Goal: Task Accomplishment & Management: Manage account settings

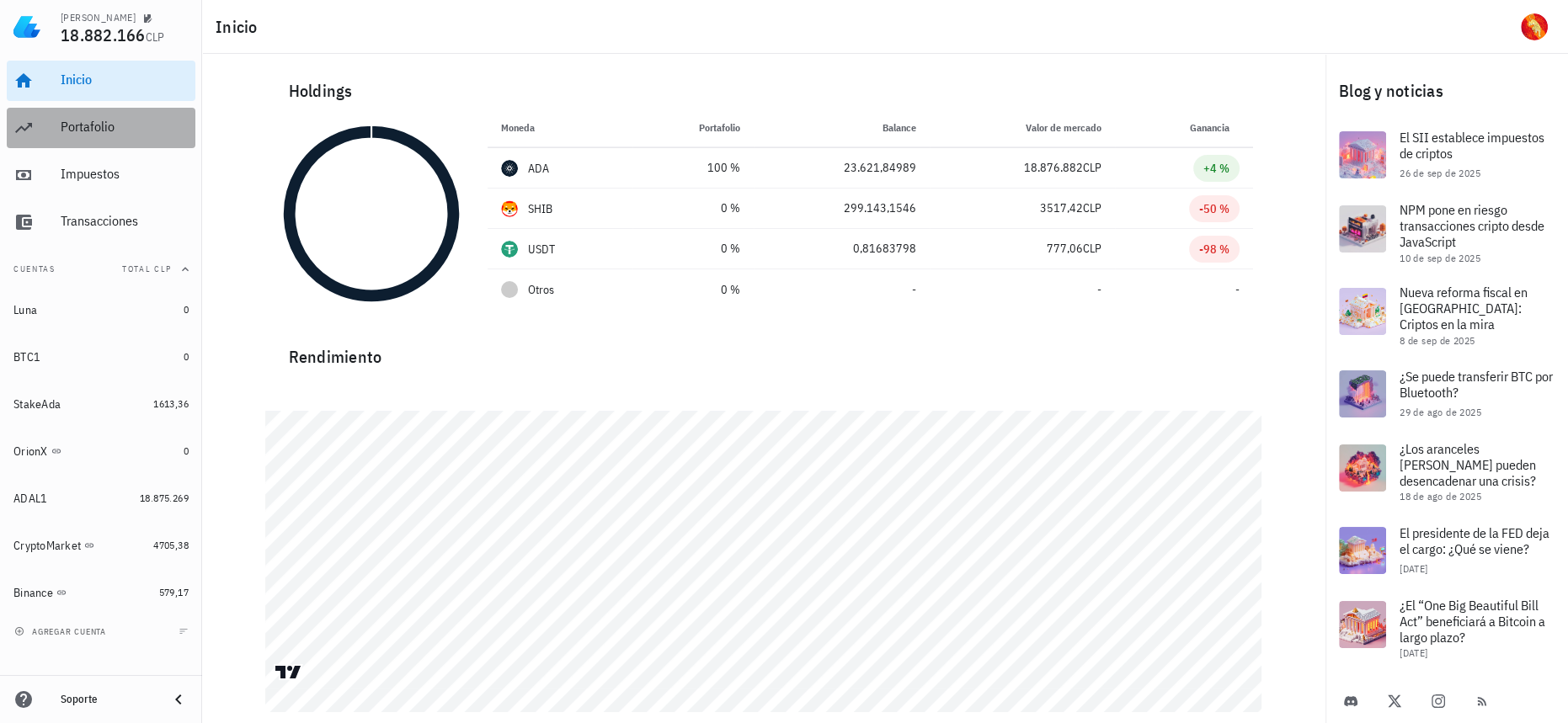
click at [111, 133] on div "Portafolio" at bounding box center [124, 127] width 128 height 16
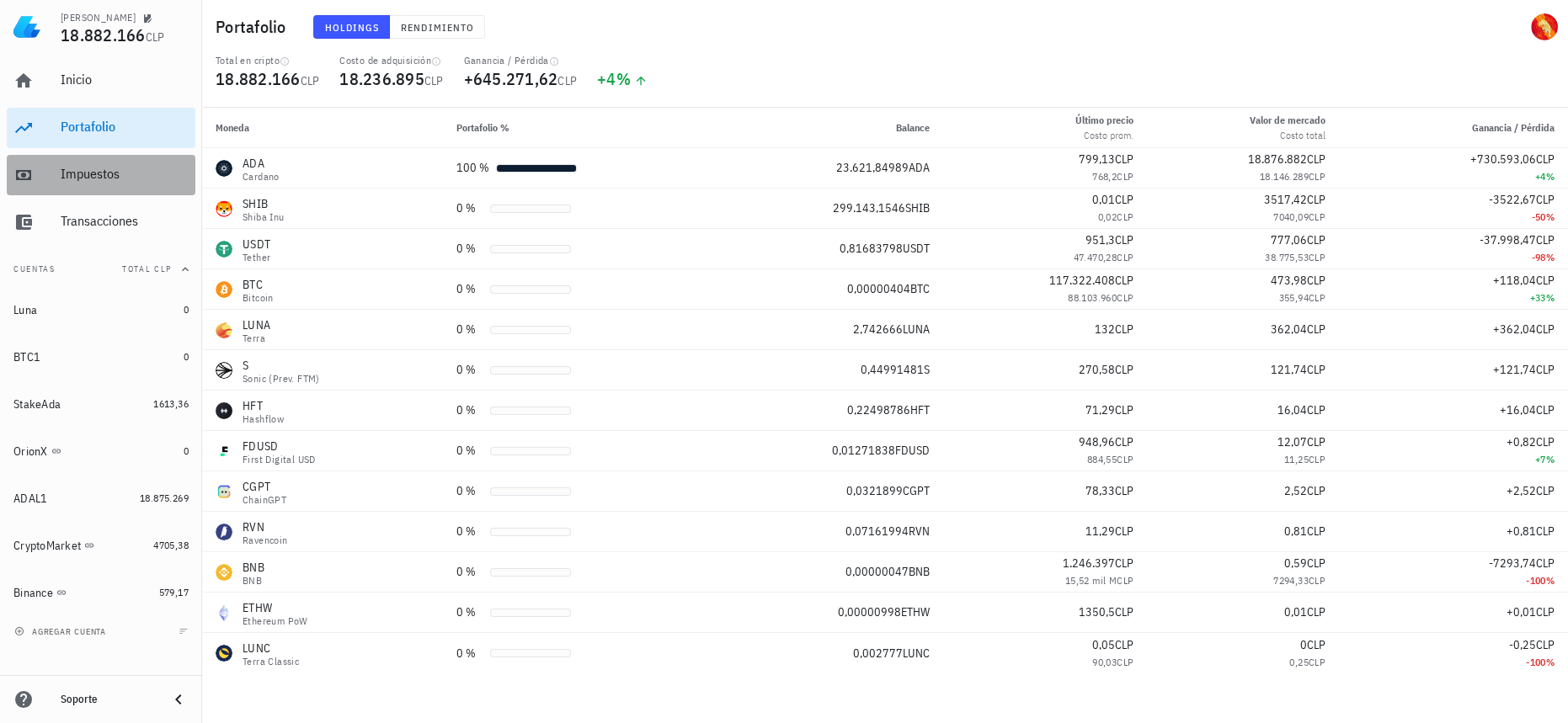
click at [128, 181] on div "Impuestos" at bounding box center [124, 174] width 128 height 16
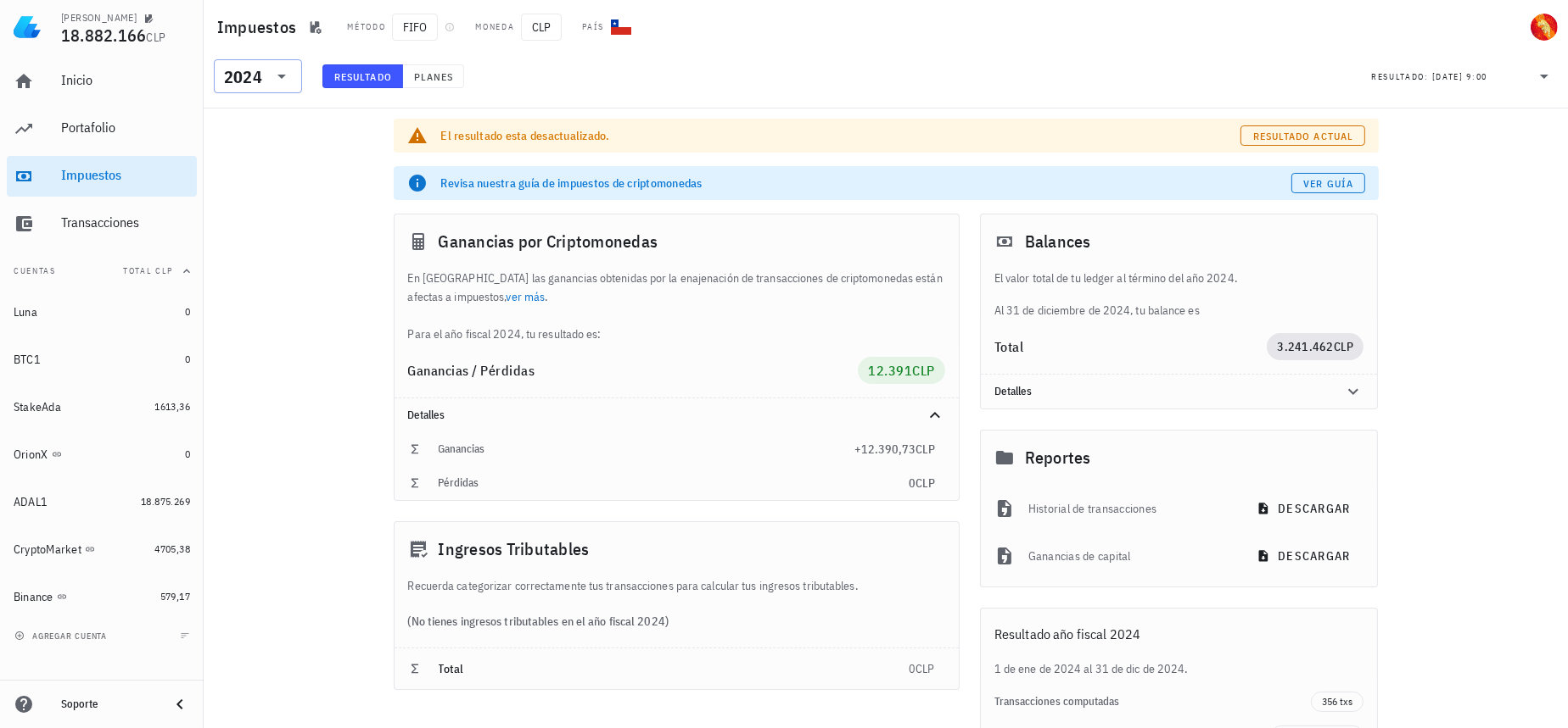
click at [241, 68] on div "2024" at bounding box center [246, 76] width 44 height 34
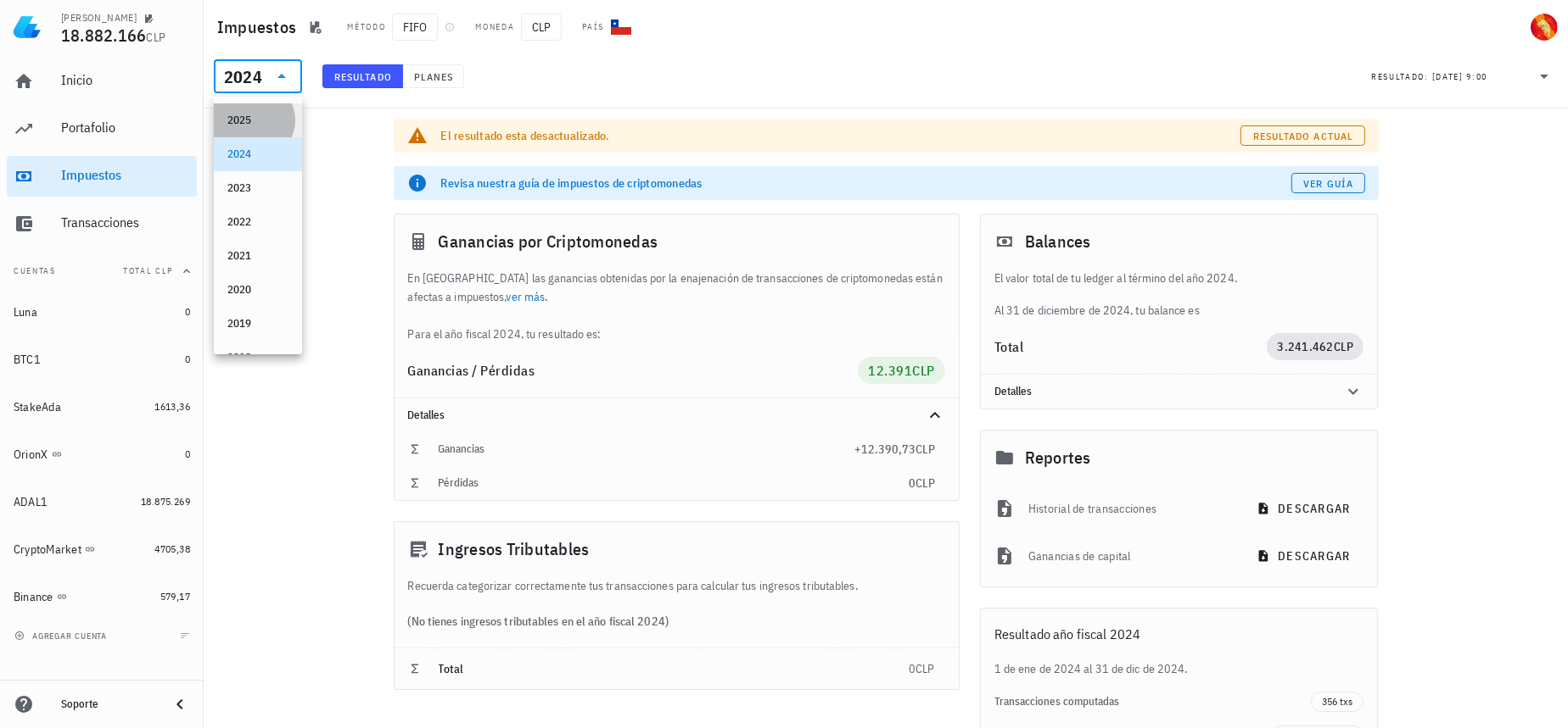
click at [279, 117] on div "2025" at bounding box center [258, 120] width 88 height 34
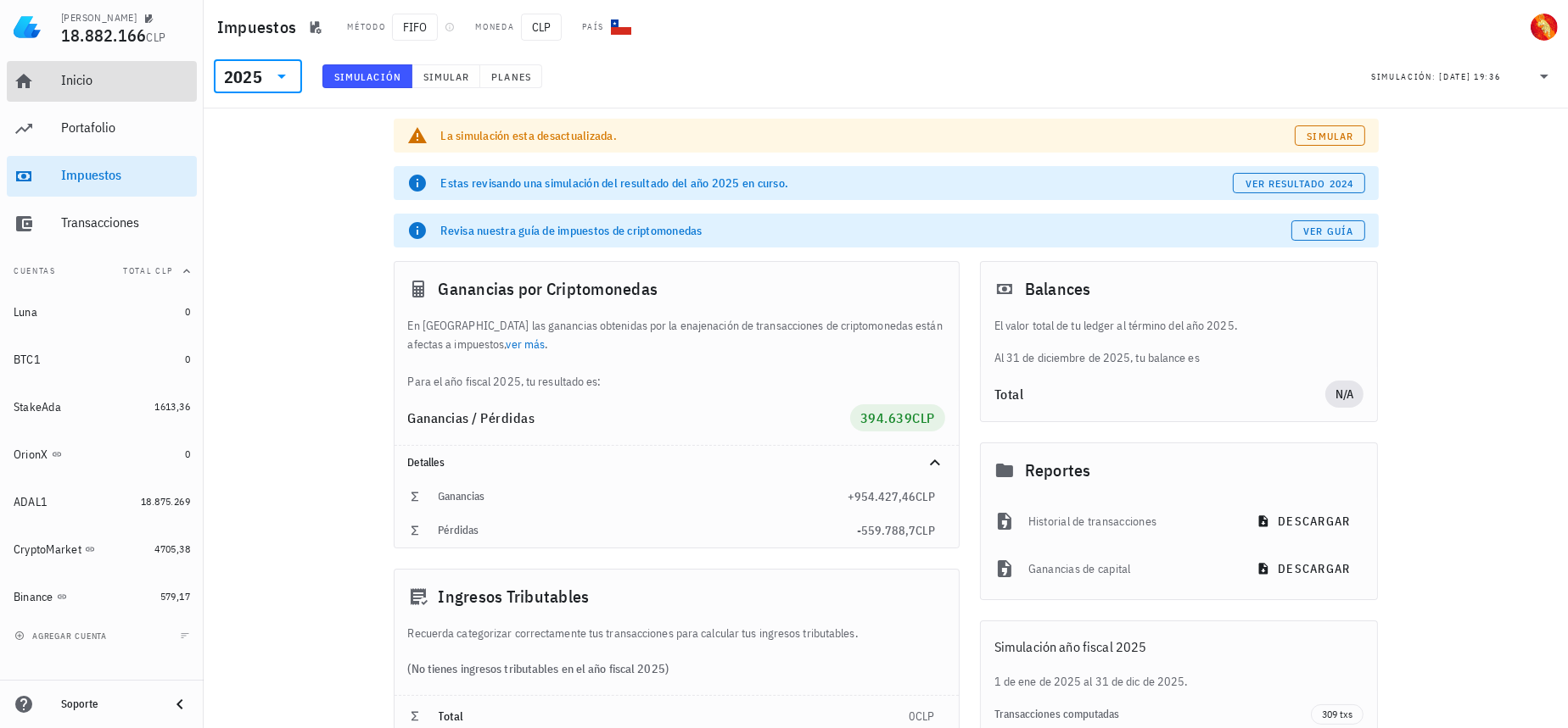
click at [162, 85] on div "Inicio" at bounding box center [125, 81] width 129 height 17
